Goal: Information Seeking & Learning: Learn about a topic

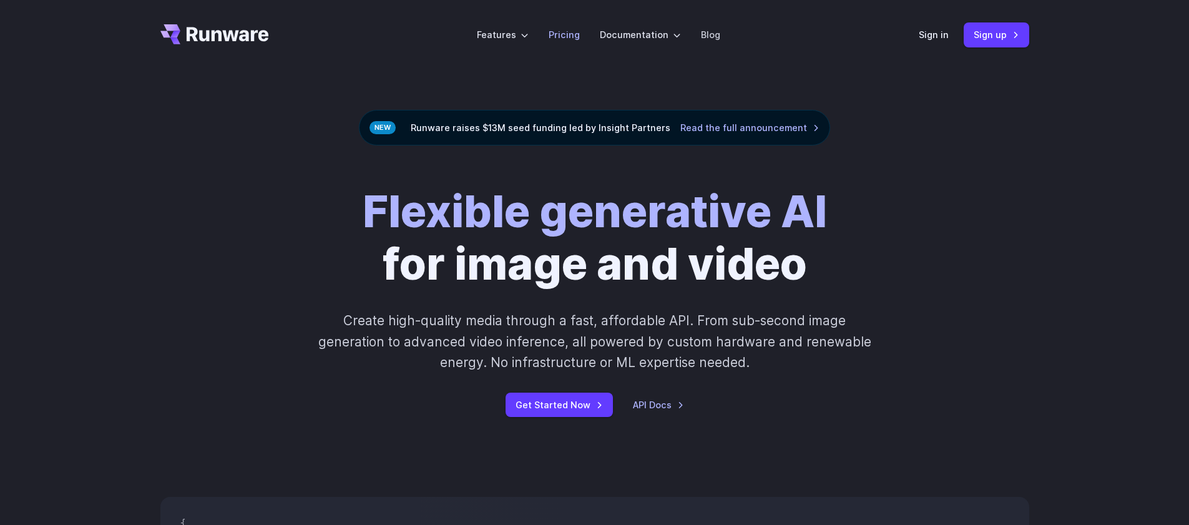
click at [564, 28] on link "Pricing" at bounding box center [564, 34] width 31 height 14
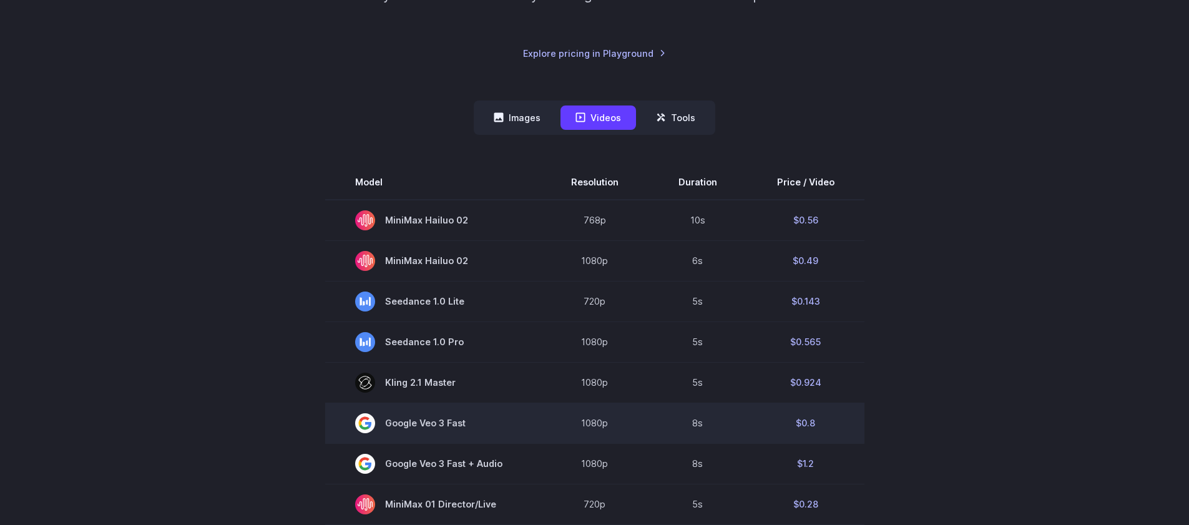
scroll to position [298, 0]
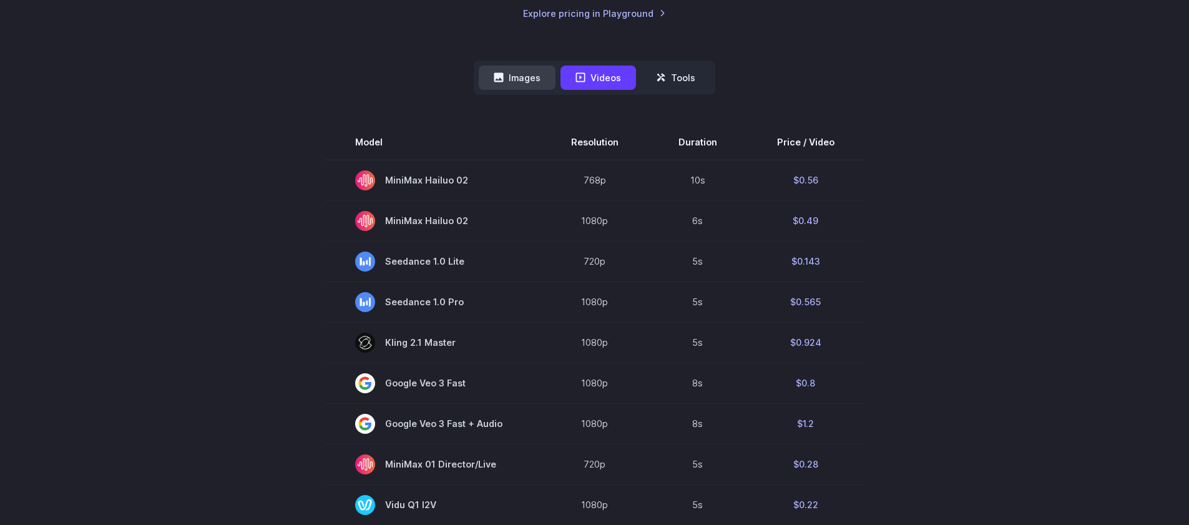
click at [519, 74] on button "Images" at bounding box center [517, 78] width 77 height 24
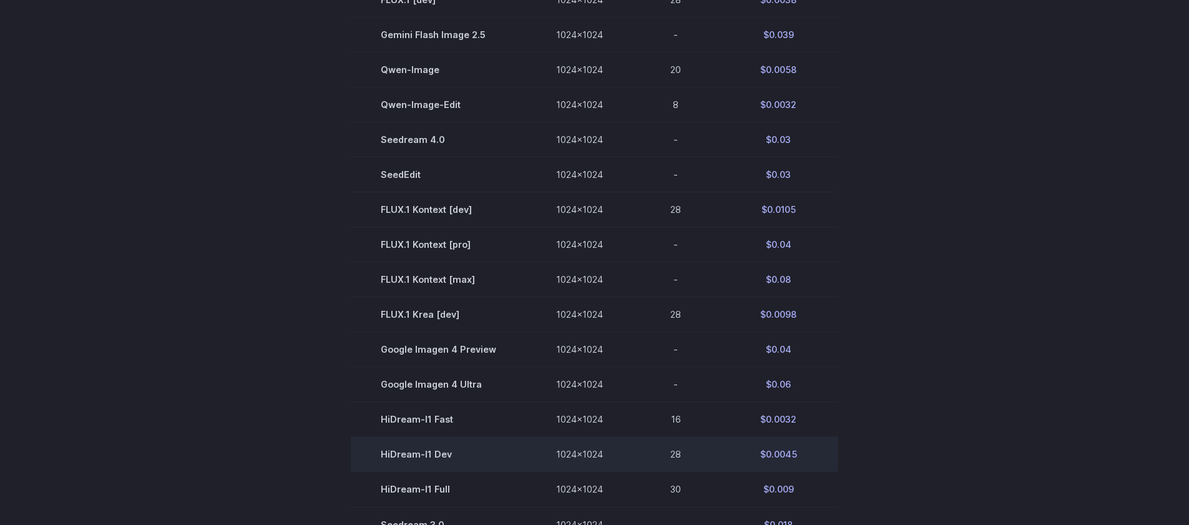
scroll to position [444, 0]
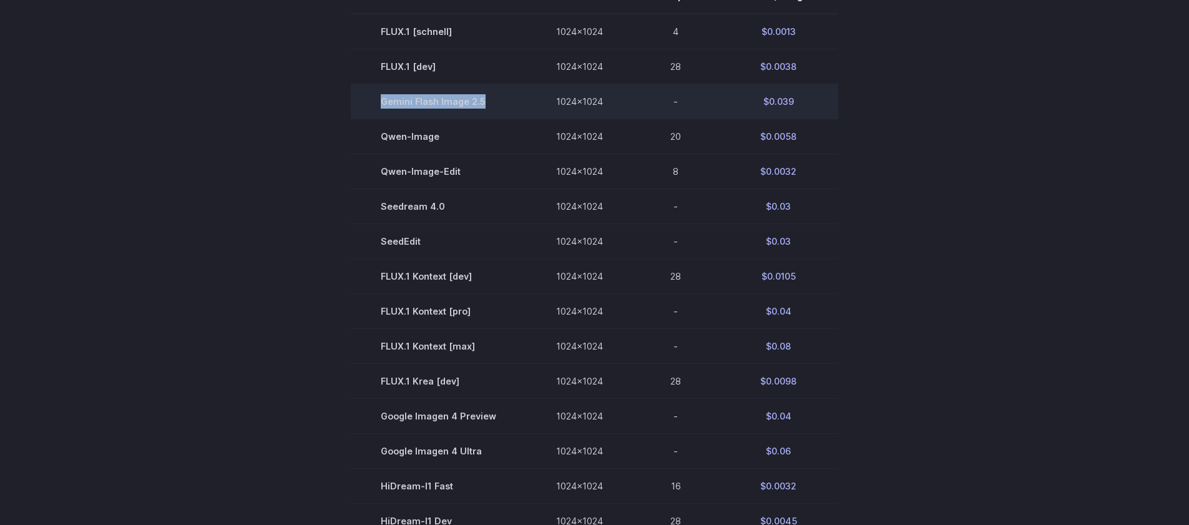
drag, startPoint x: 378, startPoint y: 96, endPoint x: 491, endPoint y: 95, distance: 112.4
click at [491, 95] on td "Gemini Flash Image 2.5" at bounding box center [438, 101] width 175 height 35
click at [491, 95] on span "Gemini Flash Image 2.5" at bounding box center [439, 101] width 116 height 14
drag, startPoint x: 800, startPoint y: 106, endPoint x: 760, endPoint y: 103, distance: 40.7
click at [760, 103] on td "$0.039" at bounding box center [779, 101] width 120 height 35
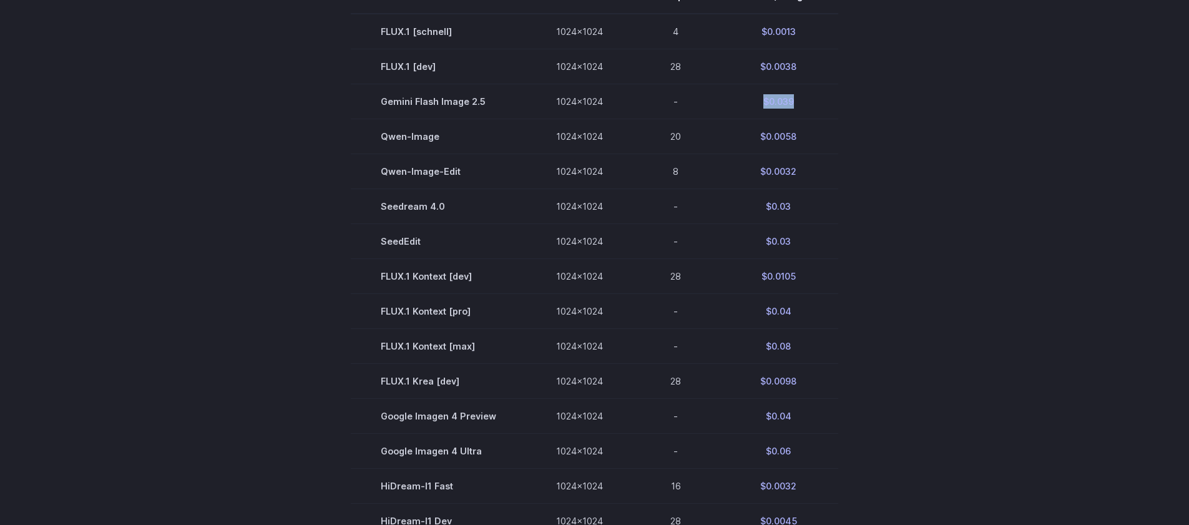
copy td "$0.039"
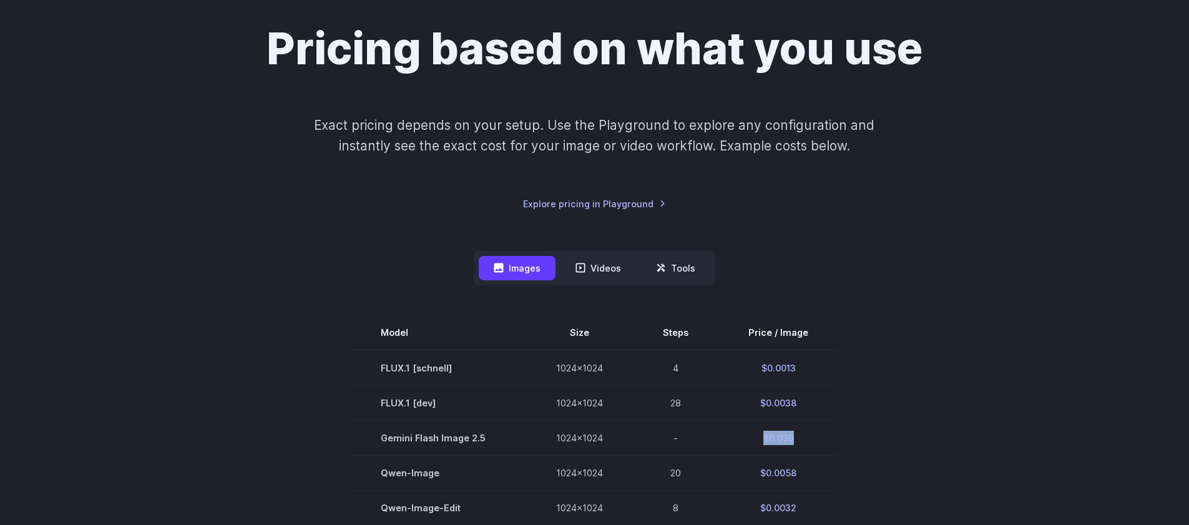
scroll to position [0, 0]
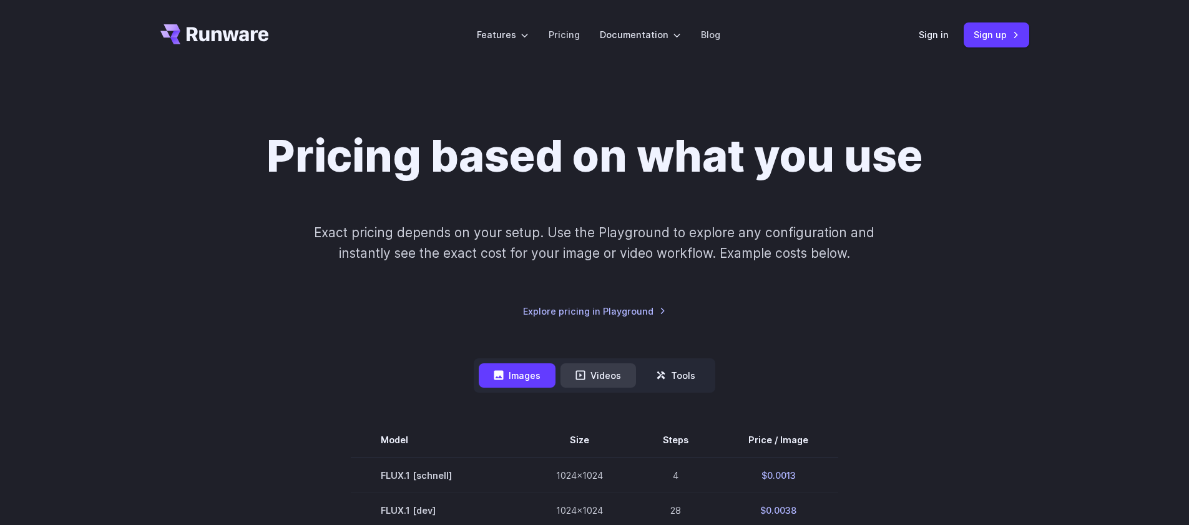
click at [602, 373] on button "Videos" at bounding box center [599, 375] width 76 height 24
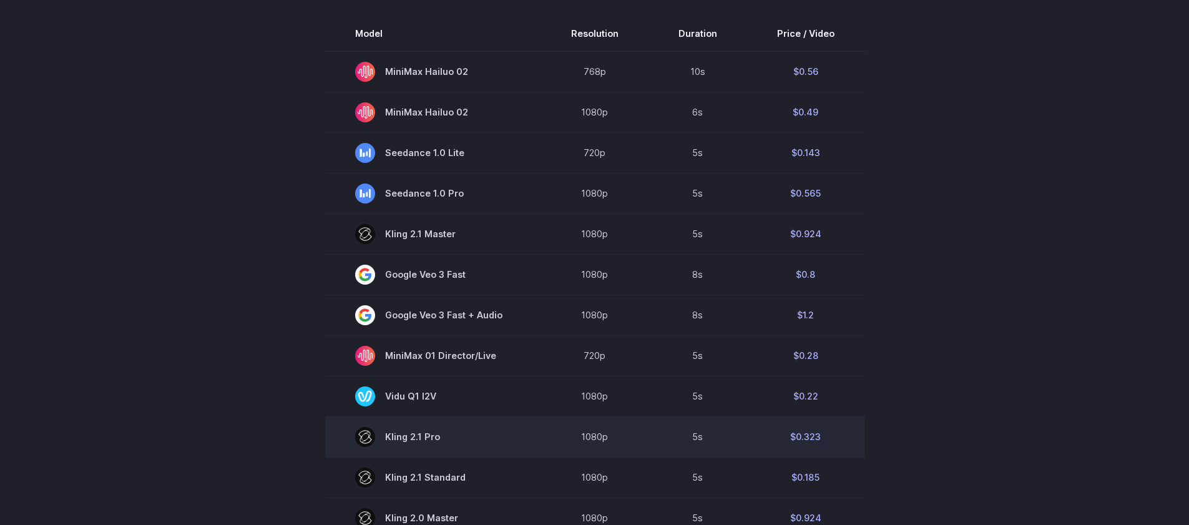
scroll to position [229, 0]
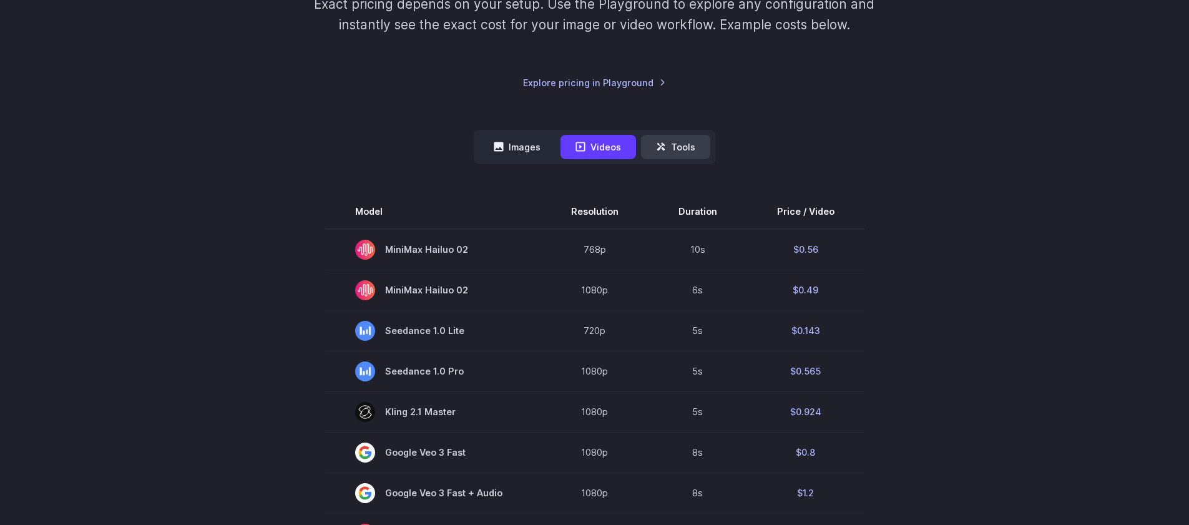
click at [668, 142] on button "Tools" at bounding box center [675, 147] width 69 height 24
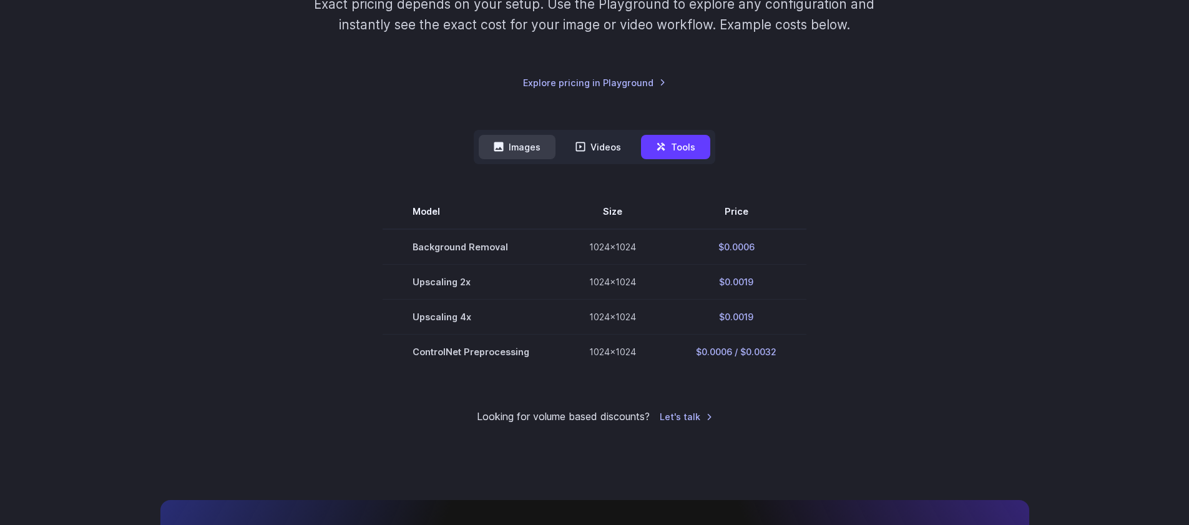
click at [494, 146] on button "Images" at bounding box center [517, 147] width 77 height 24
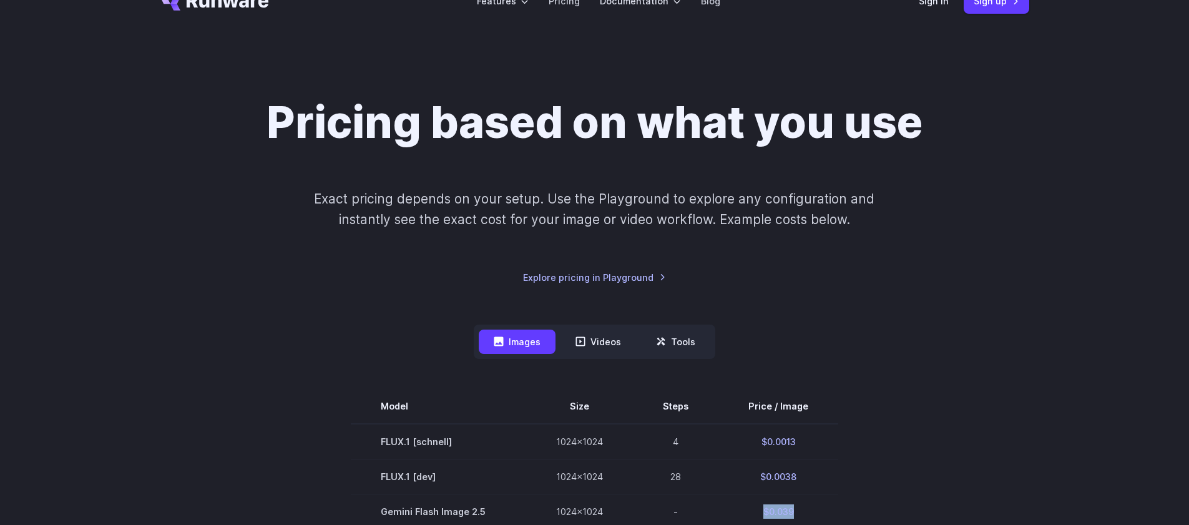
scroll to position [0, 0]
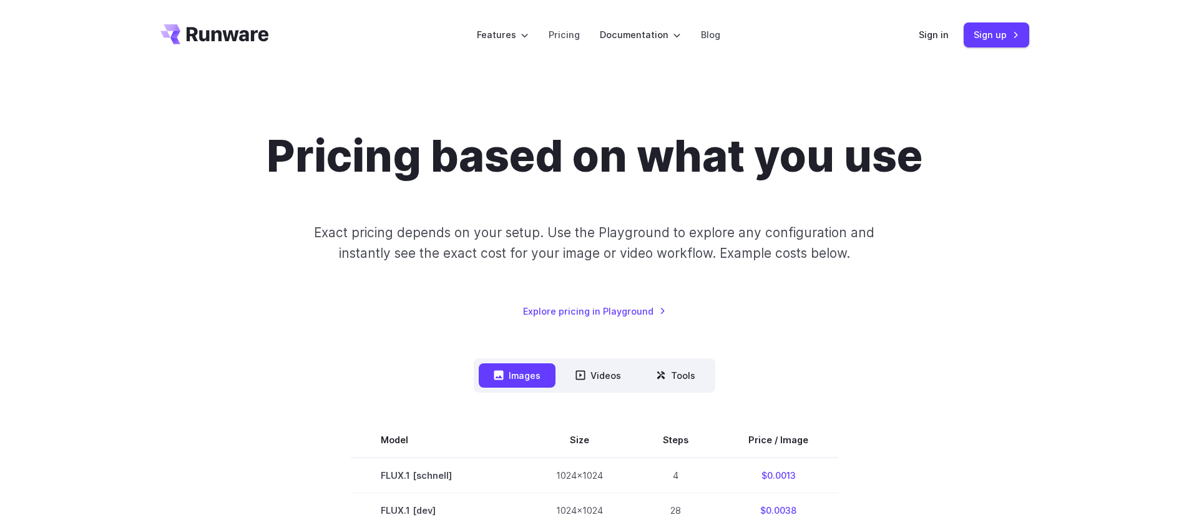
click at [1002, 266] on div "Pricing based on what you use Exact pricing depends on your setup. Use the Play…" at bounding box center [594, 224] width 869 height 189
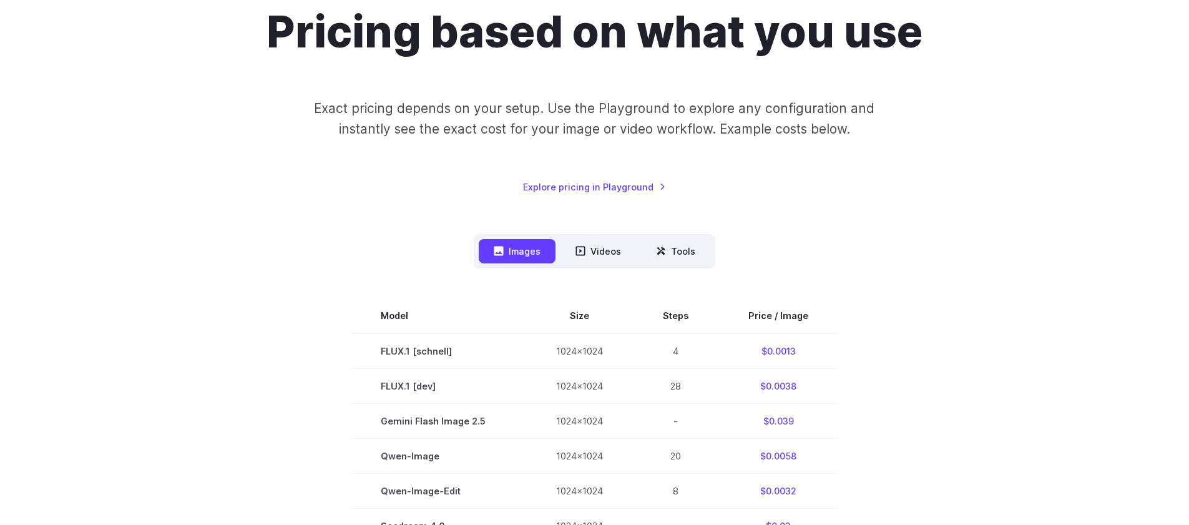
scroll to position [81, 0]
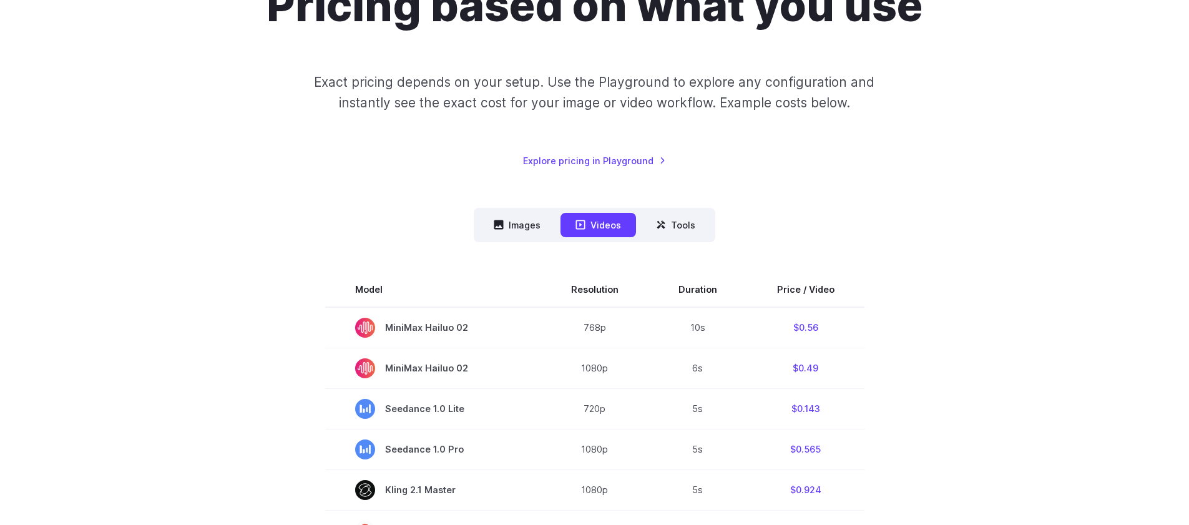
scroll to position [134, 0]
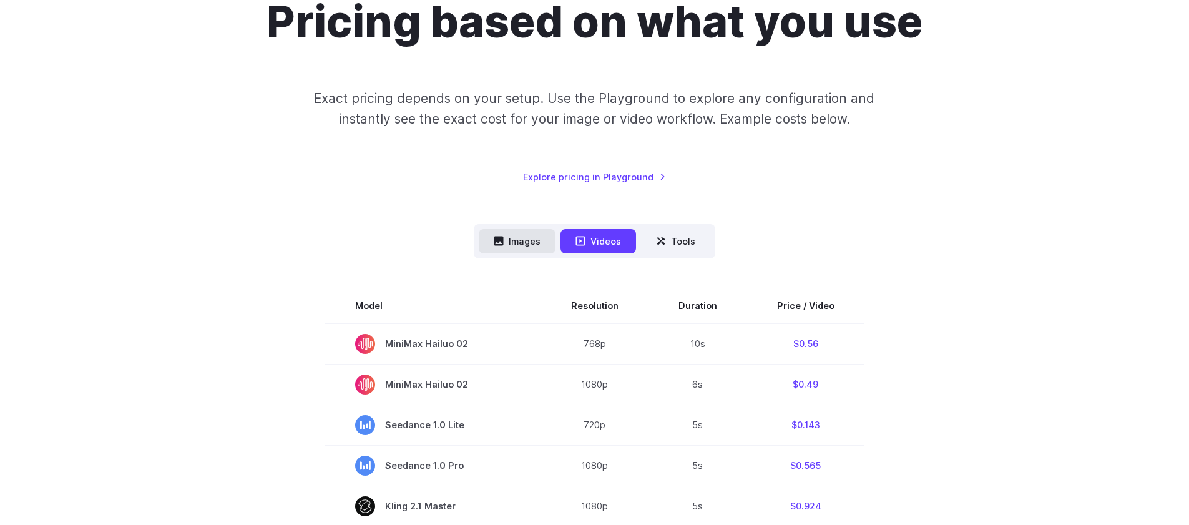
click at [541, 245] on button "Images" at bounding box center [517, 241] width 77 height 24
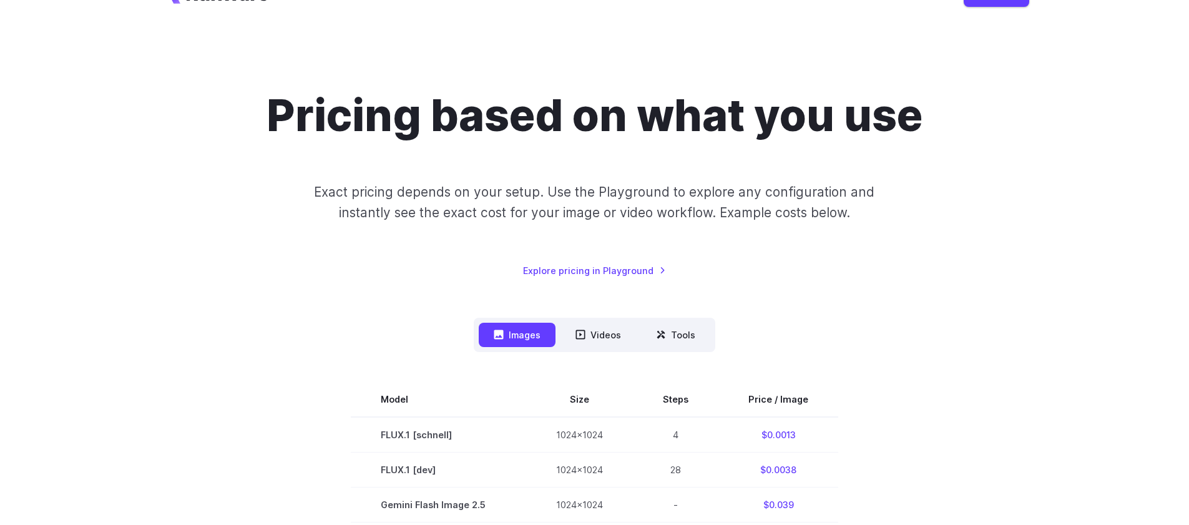
scroll to position [0, 0]
